Goal: Check status: Check status

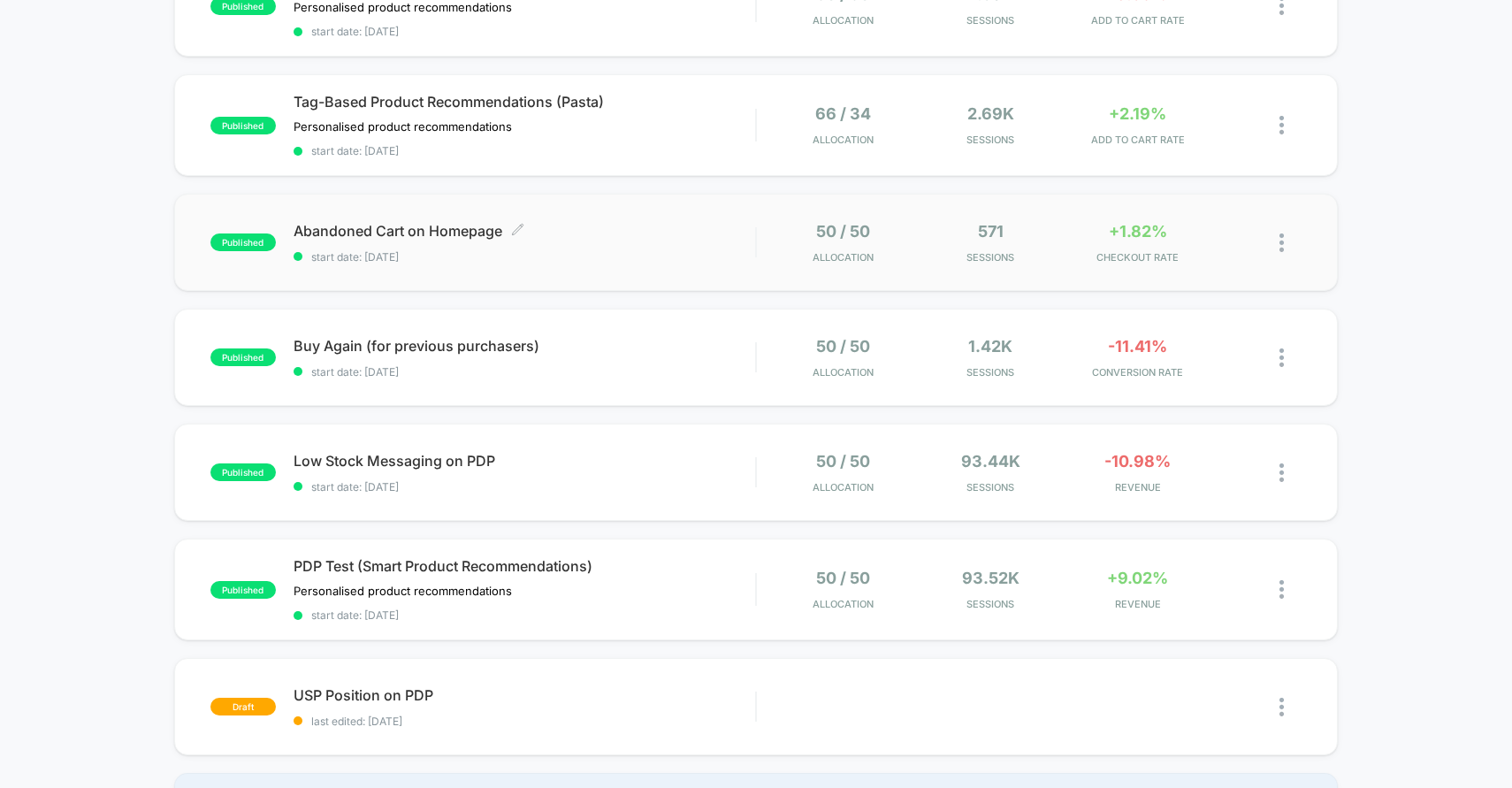
scroll to position [670, 0]
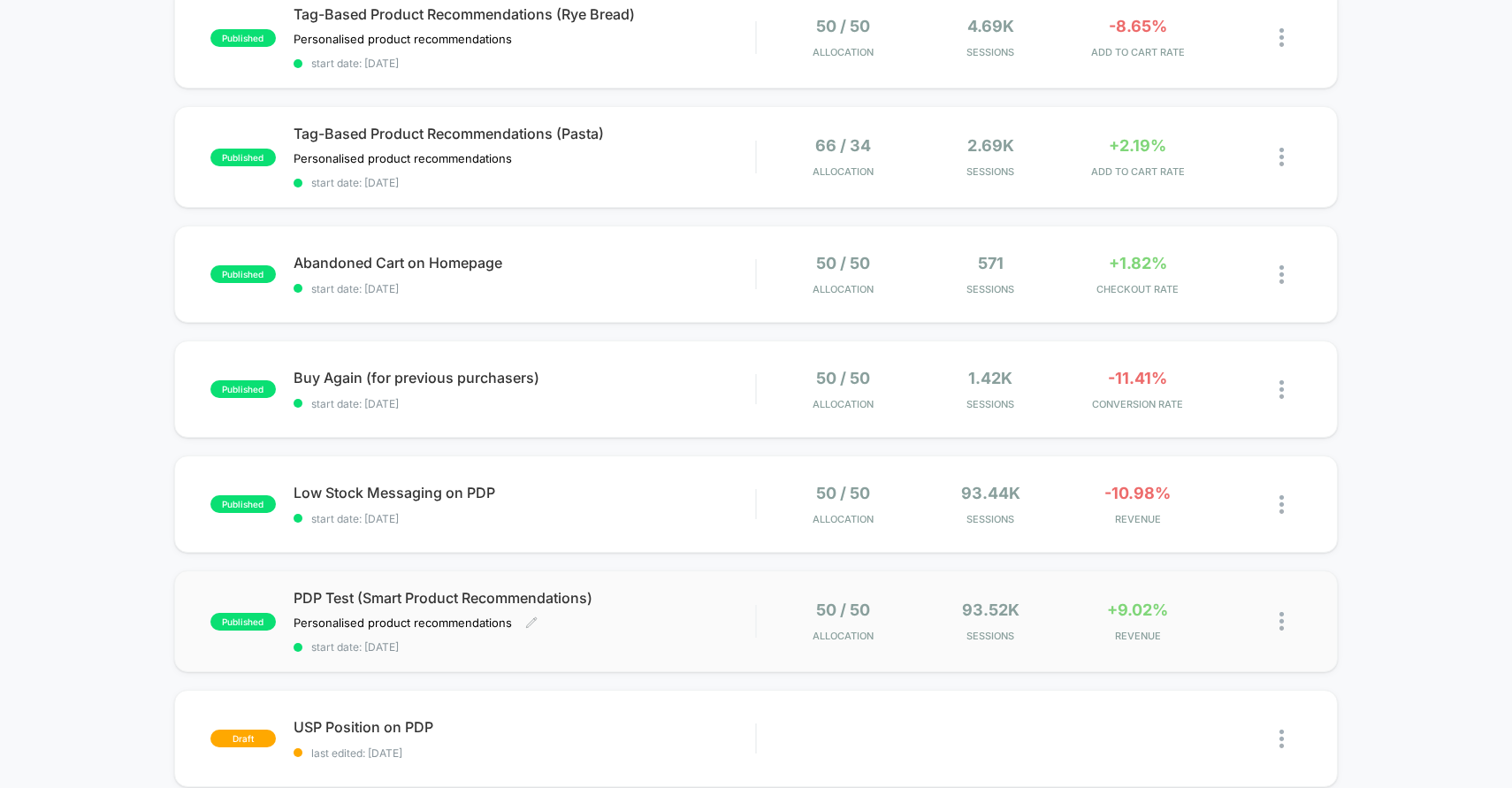
click at [632, 627] on div "PDP Test (Smart Product Recommendations) Personalised product recommendations﻿ …" at bounding box center [525, 621] width 463 height 65
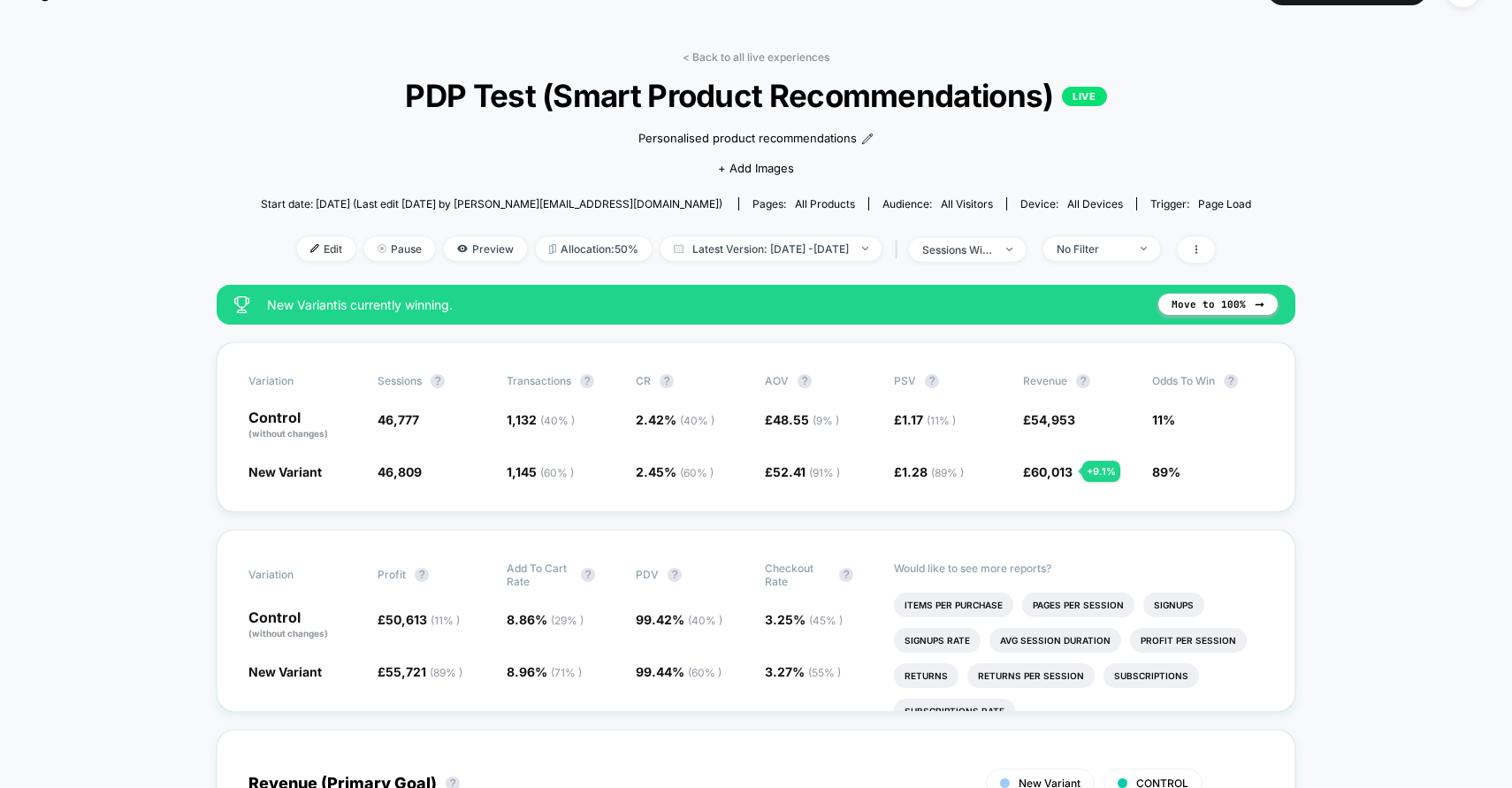
scroll to position [38, 0]
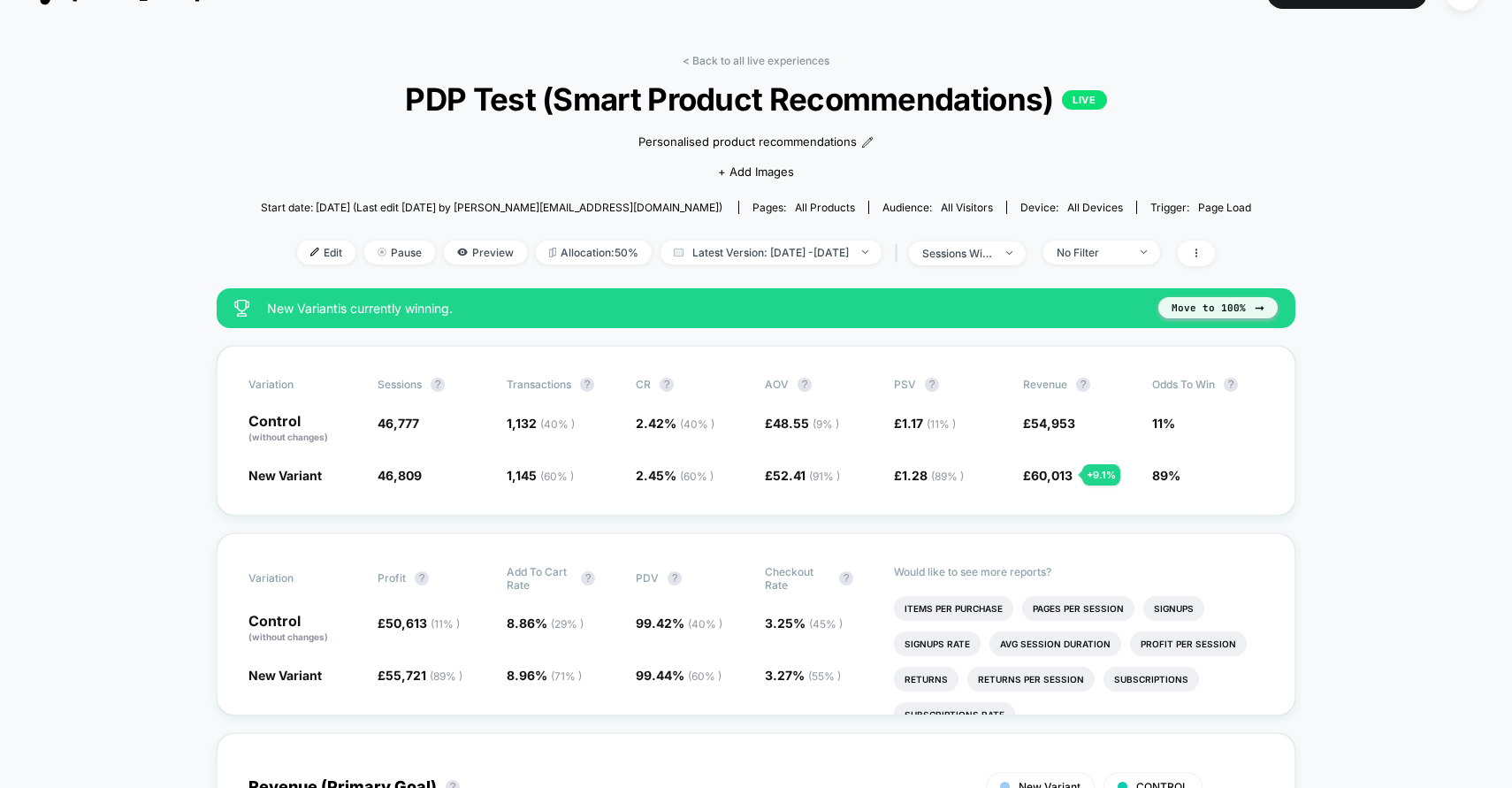
click at [1182, 309] on button "Move to 100%" at bounding box center [1219, 308] width 120 height 22
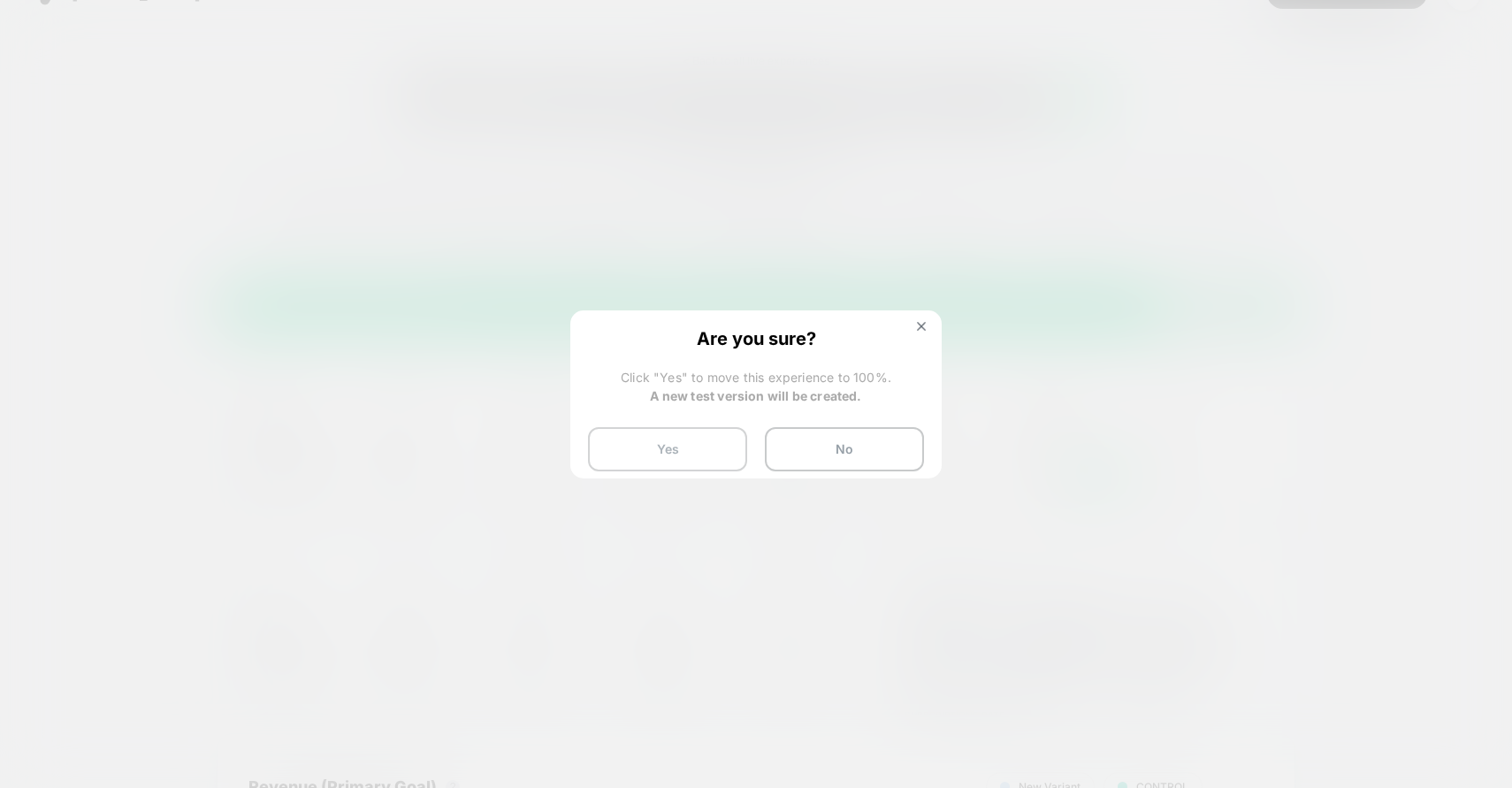
click at [648, 456] on button "Yes" at bounding box center [668, 449] width 159 height 44
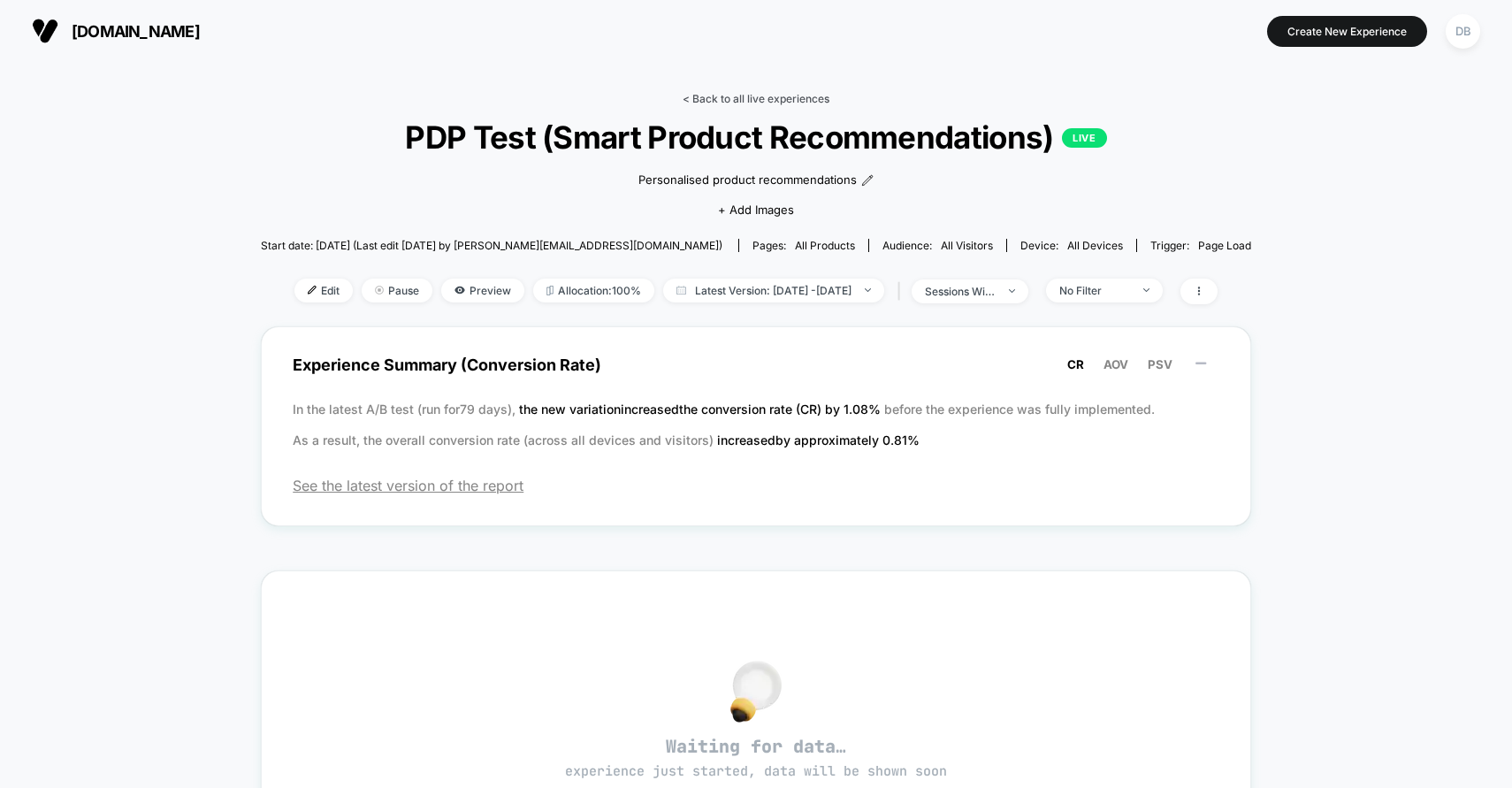
click at [702, 96] on link "< Back to all live experiences" at bounding box center [756, 99] width 147 height 14
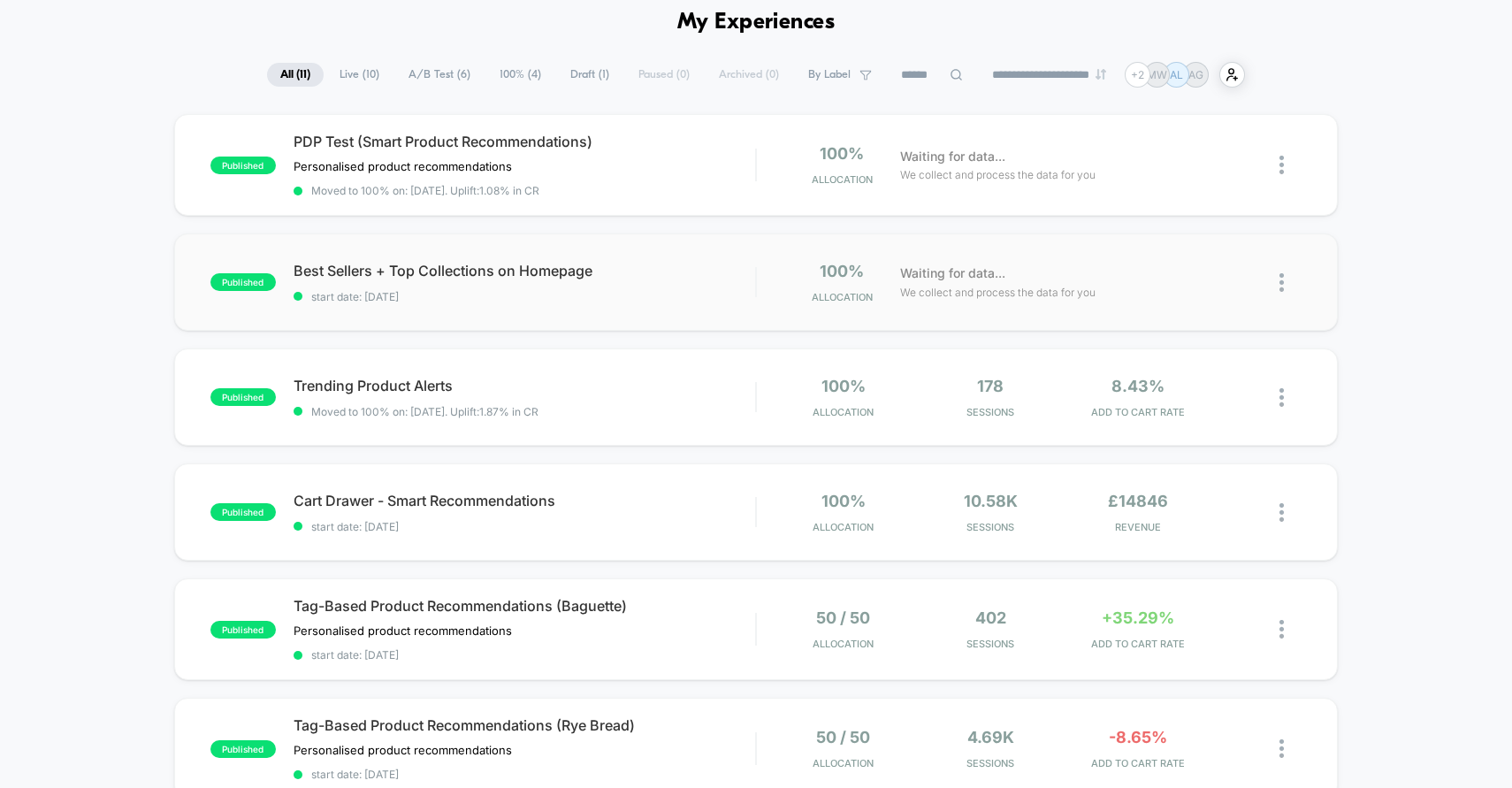
scroll to position [80, 0]
click at [640, 189] on span "Moved to 100% on: [DATE] . Uplift: 1.08% in CR" at bounding box center [525, 189] width 463 height 14
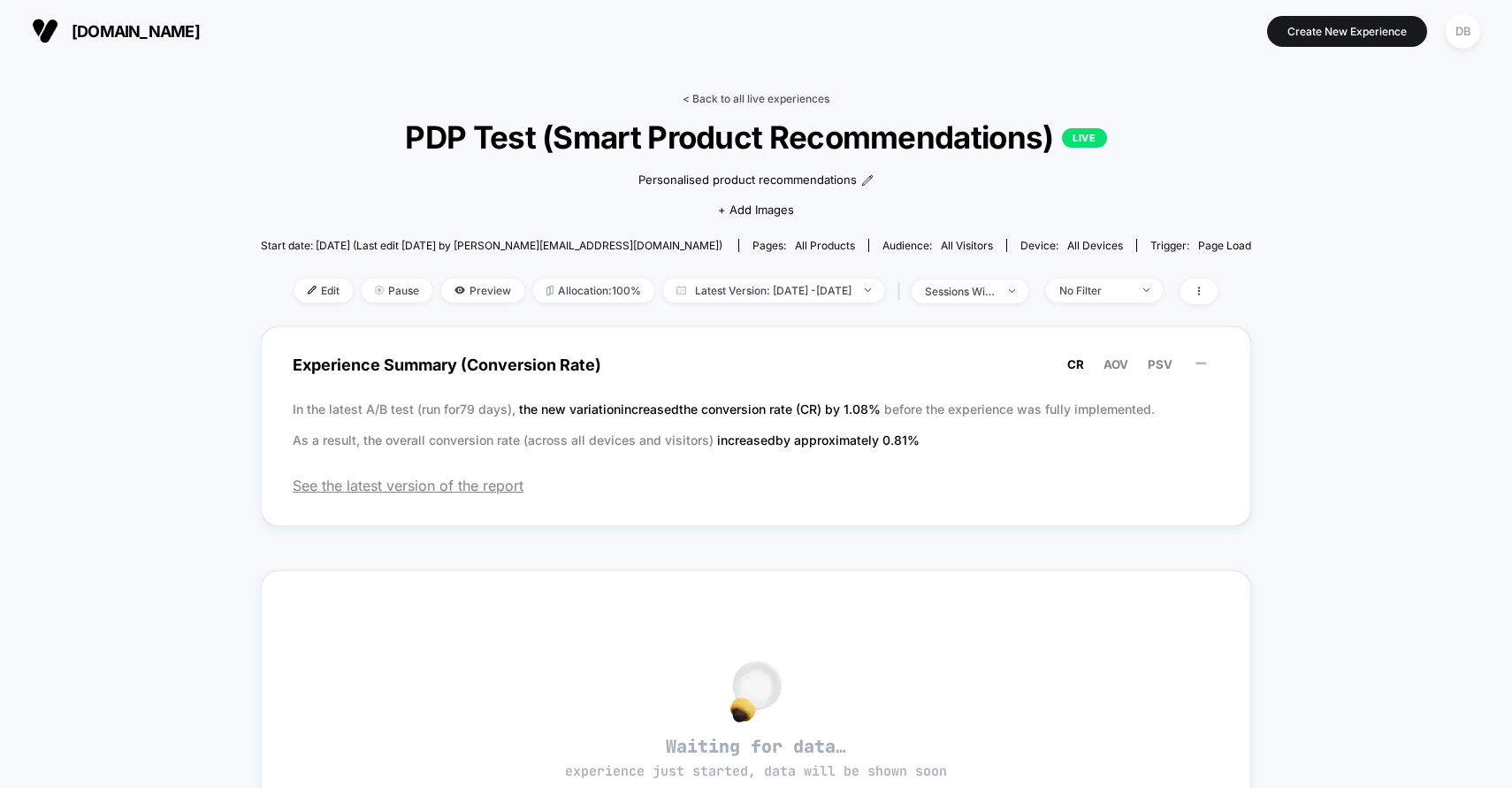
click at [781, 101] on link "< Back to all live experiences" at bounding box center [756, 99] width 147 height 14
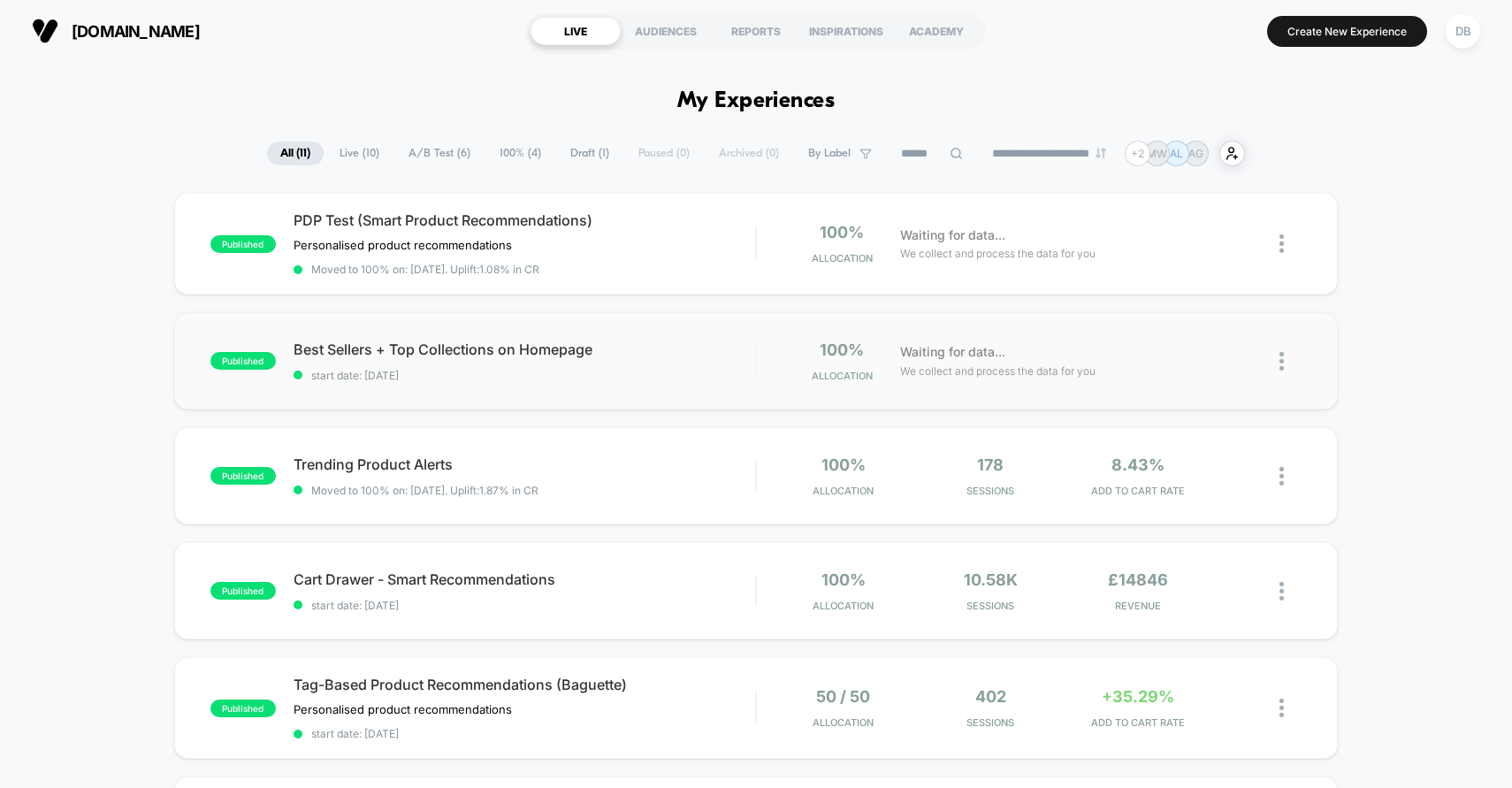
click at [645, 390] on div "published Best Sellers + Top Collections on Homepage start date: 28/08/2025 100…" at bounding box center [757, 360] width 1165 height 97
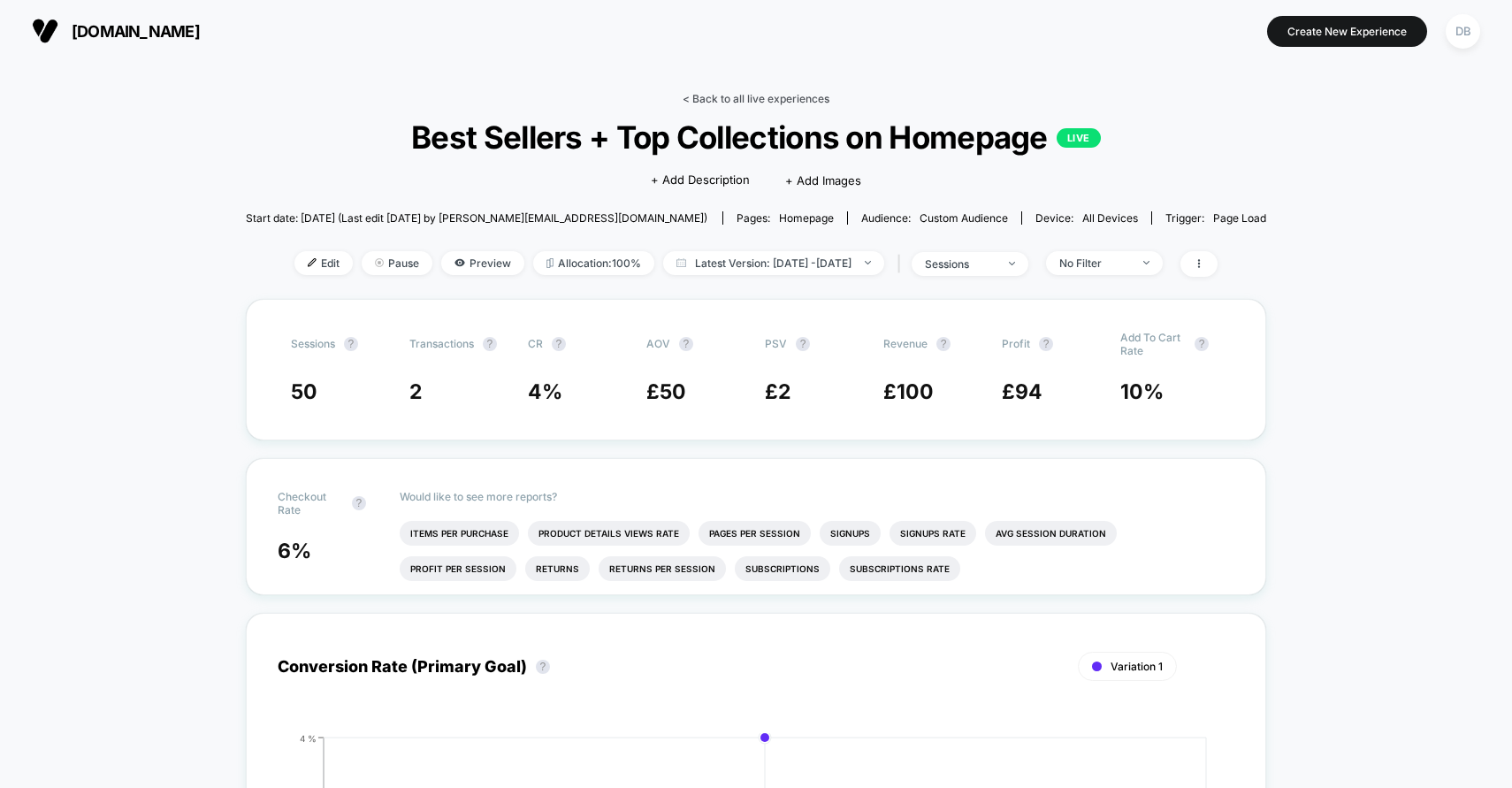
click at [705, 96] on link "< Back to all live experiences" at bounding box center [756, 99] width 147 height 14
